Goal: Check status: Check status

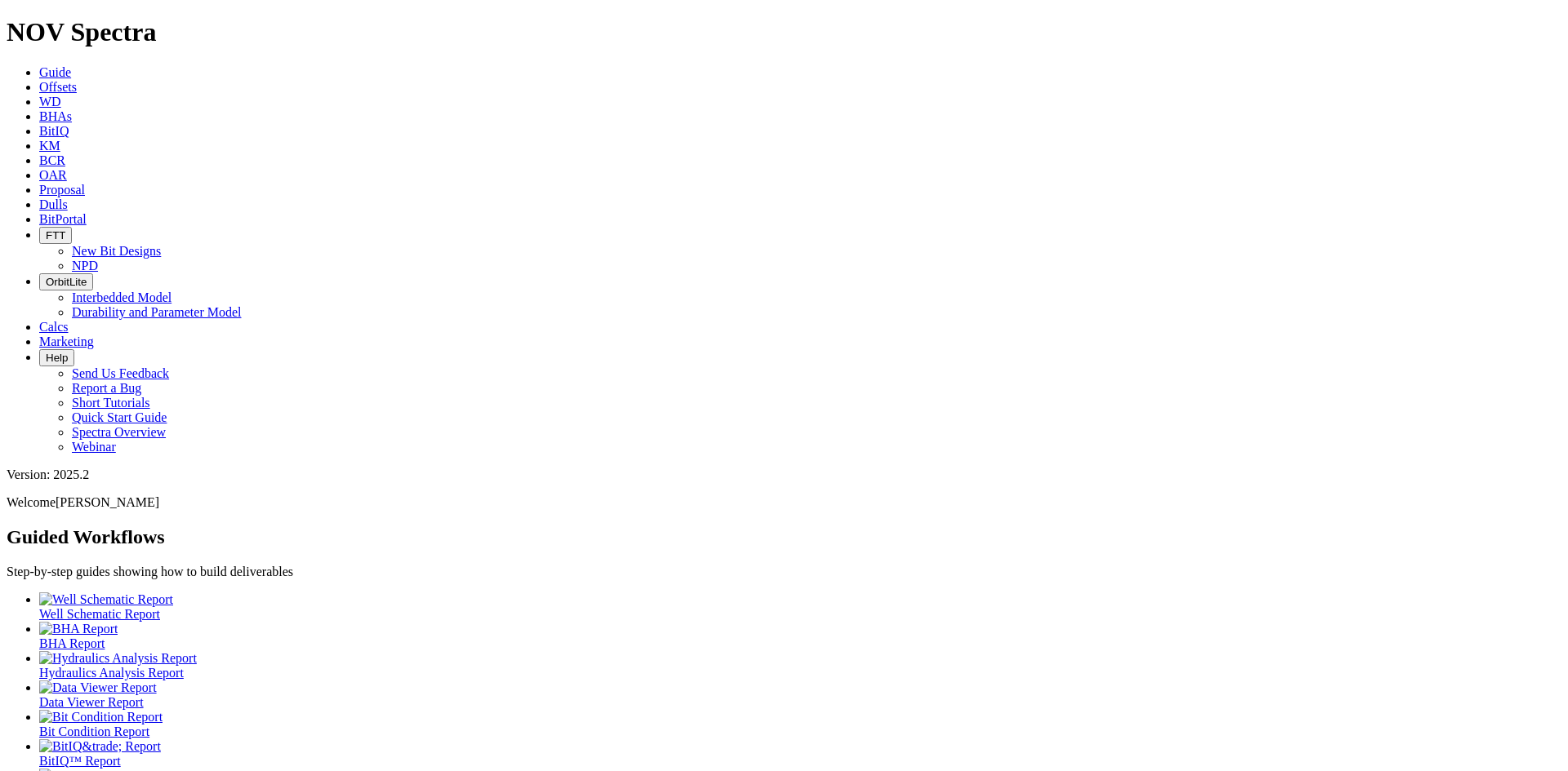
click at [67, 198] on span "Dulls" at bounding box center [53, 205] width 29 height 14
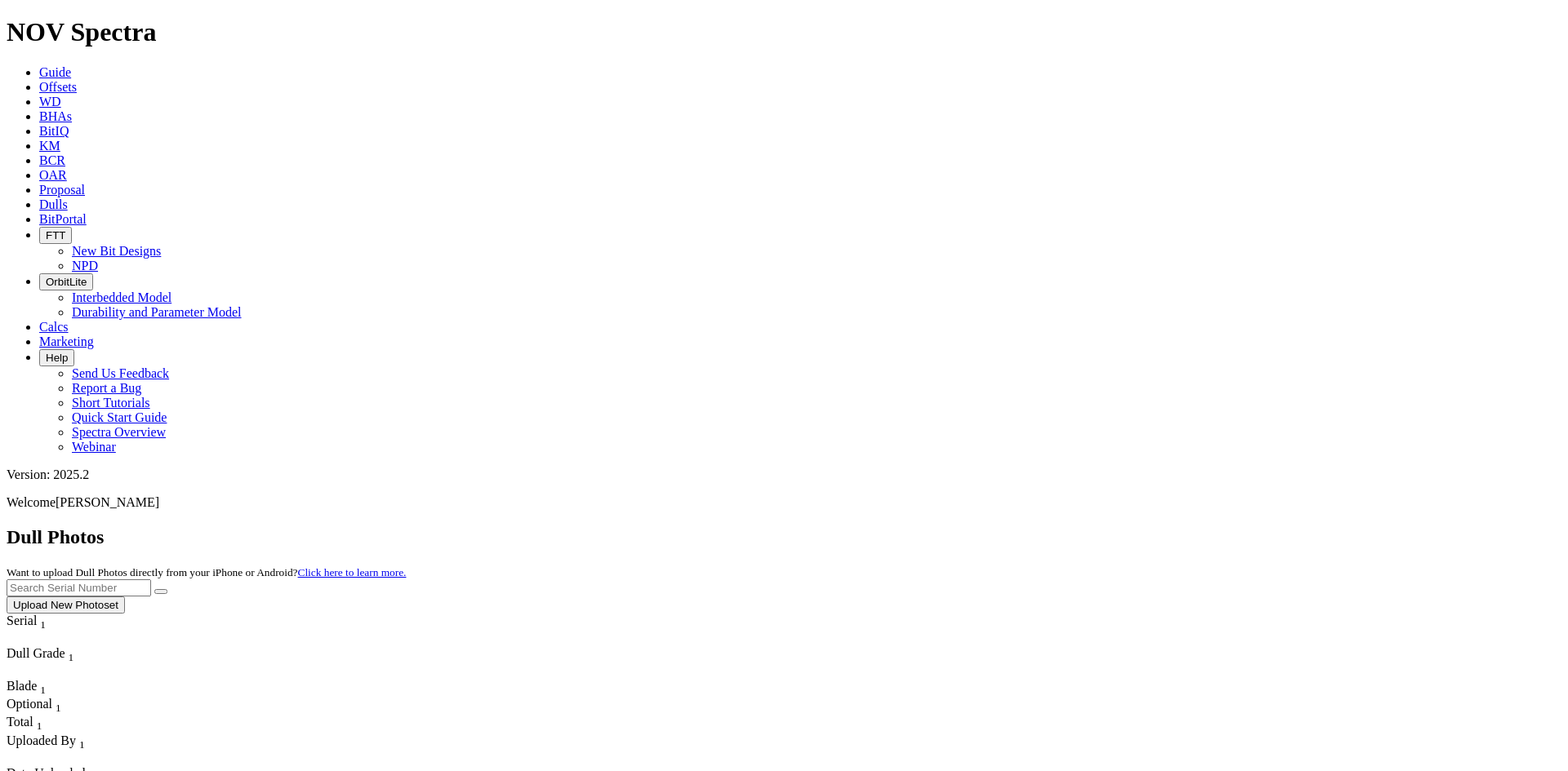
click at [151, 579] on input "text" at bounding box center [78, 588] width 144 height 18
type input "a314860"
click at [161, 592] on icon "submit" at bounding box center [161, 592] width 0 height 0
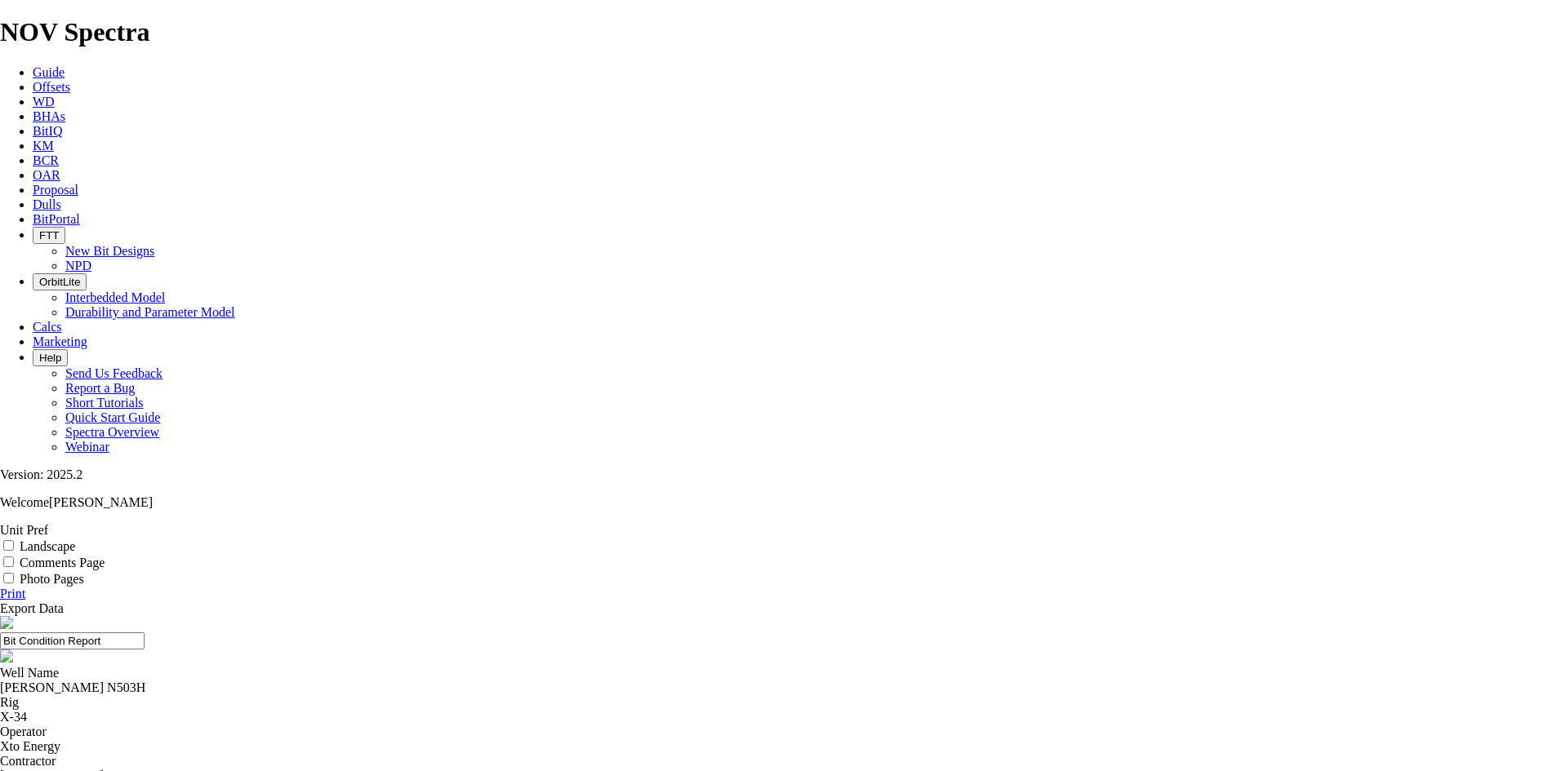
click at [14, 540] on input "Landscape" at bounding box center [9, 545] width 11 height 11
checkbox input "true"
click at [14, 573] on input "Photo Pages" at bounding box center [9, 578] width 11 height 11
checkbox input "true"
